Goal: Navigation & Orientation: Find specific page/section

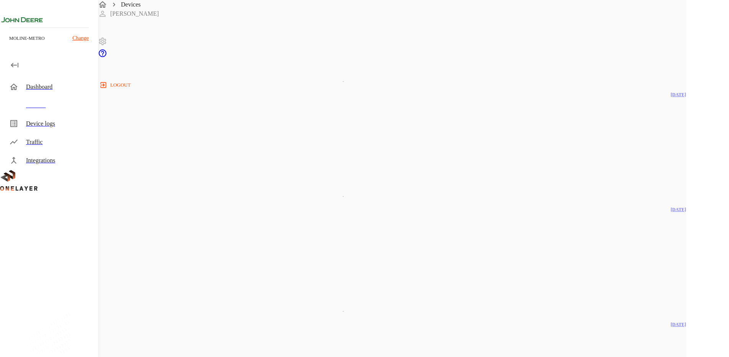
scroll to position [1504, 0]
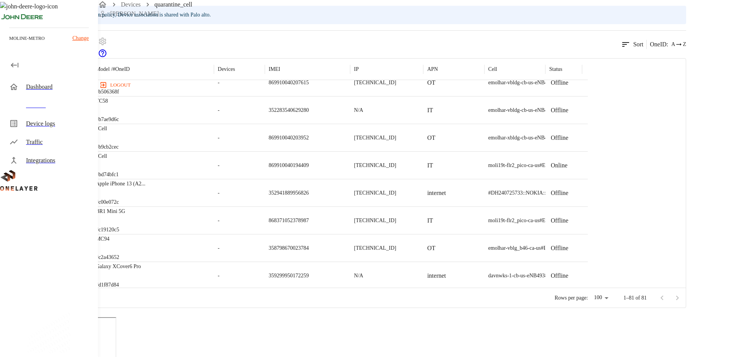
scroll to position [1176, 0]
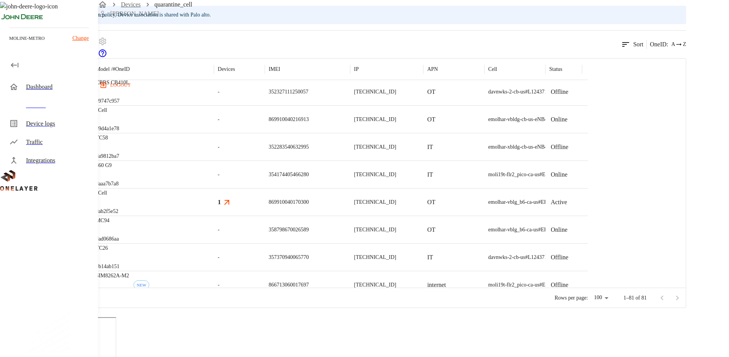
click at [141, 8] on link "Devices" at bounding box center [131, 4] width 20 height 7
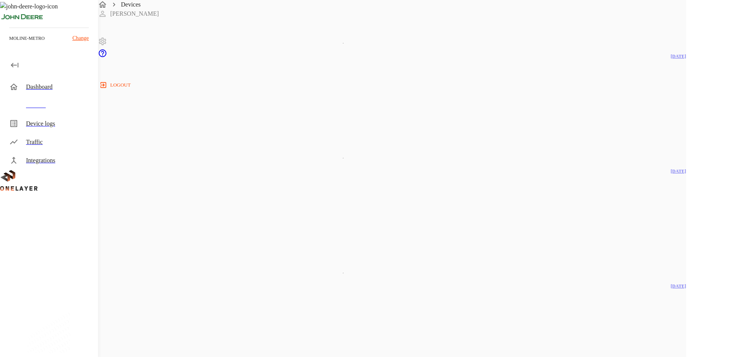
drag, startPoint x: 324, startPoint y: 141, endPoint x: 430, endPoint y: 199, distance: 120.8
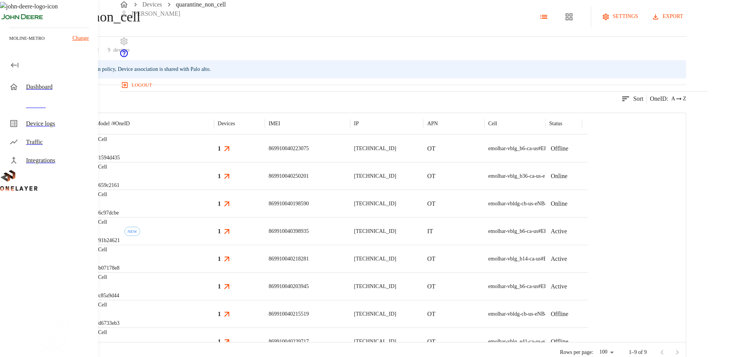
click at [9, 21] on icon at bounding box center [4, 16] width 9 height 9
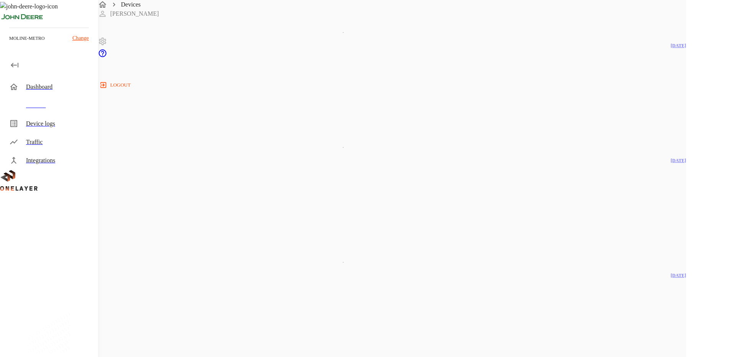
scroll to position [1504, 0]
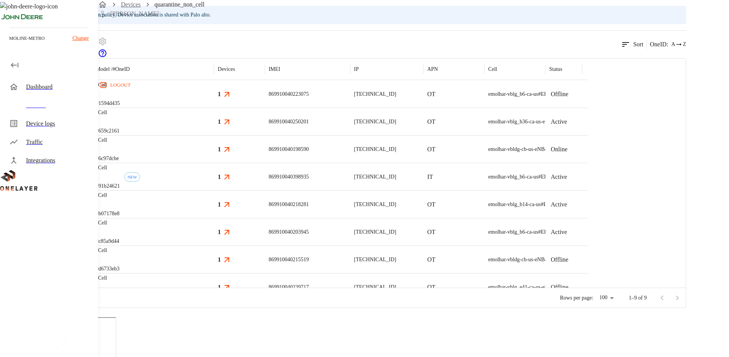
click at [141, 8] on link "Devices" at bounding box center [131, 4] width 20 height 7
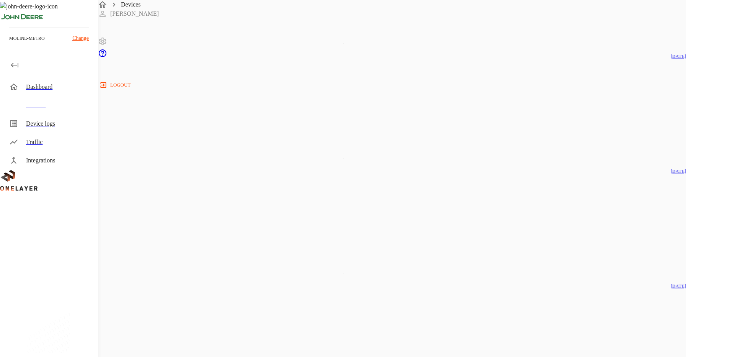
scroll to position [1504, 0]
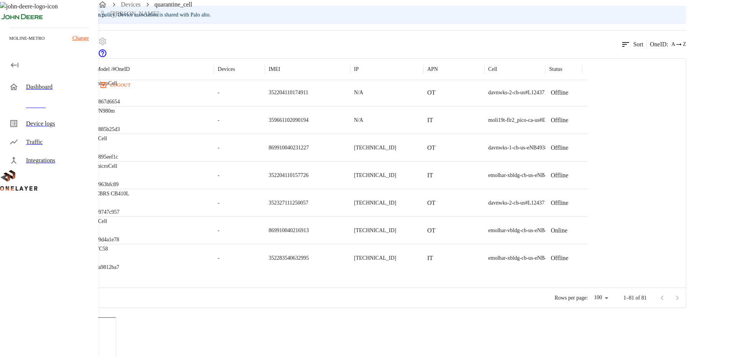
scroll to position [972, 0]
